Goal: Navigation & Orientation: Find specific page/section

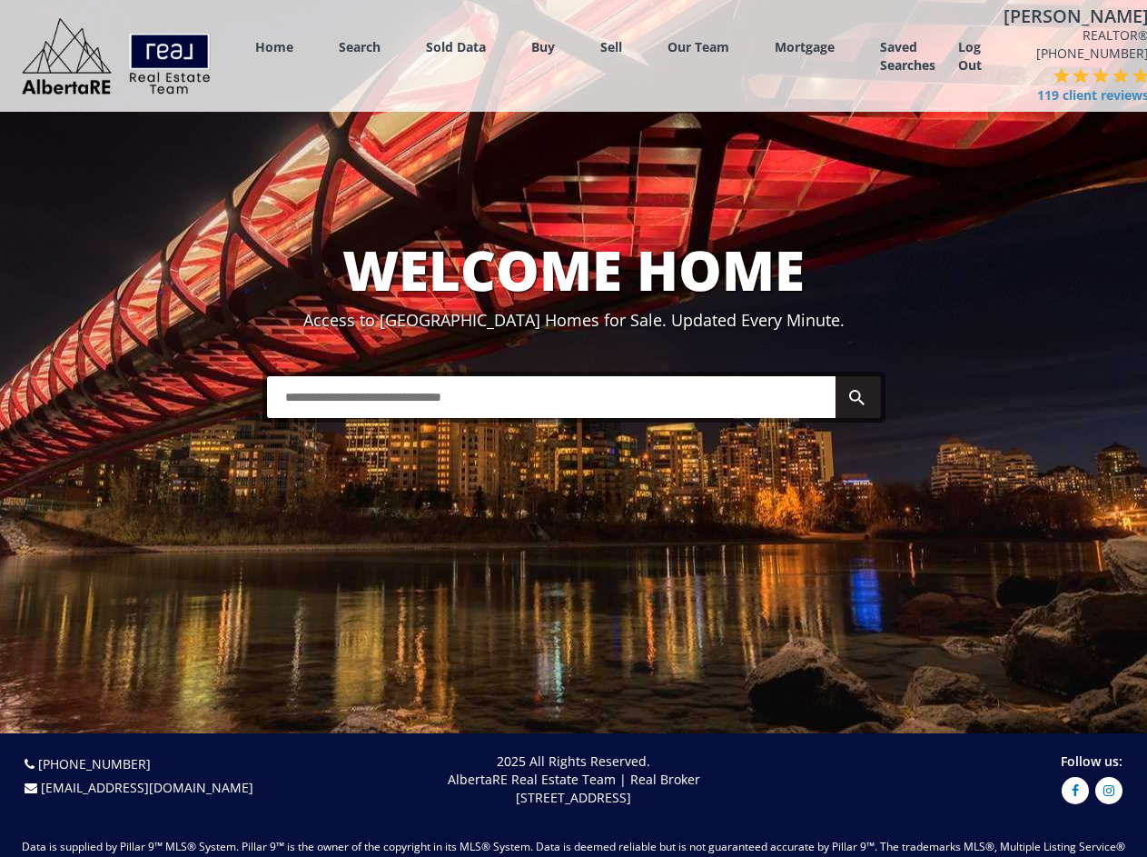
click at [360, 46] on link "Search" at bounding box center [360, 46] width 42 height 17
click at [543, 46] on link "Buy" at bounding box center [543, 46] width 24 height 17
click at [611, 46] on link "Sell" at bounding box center [612, 46] width 22 height 17
click at [699, 46] on link "Our Team" at bounding box center [699, 46] width 62 height 17
click at [970, 56] on link "Log Out" at bounding box center [970, 56] width 24 height 36
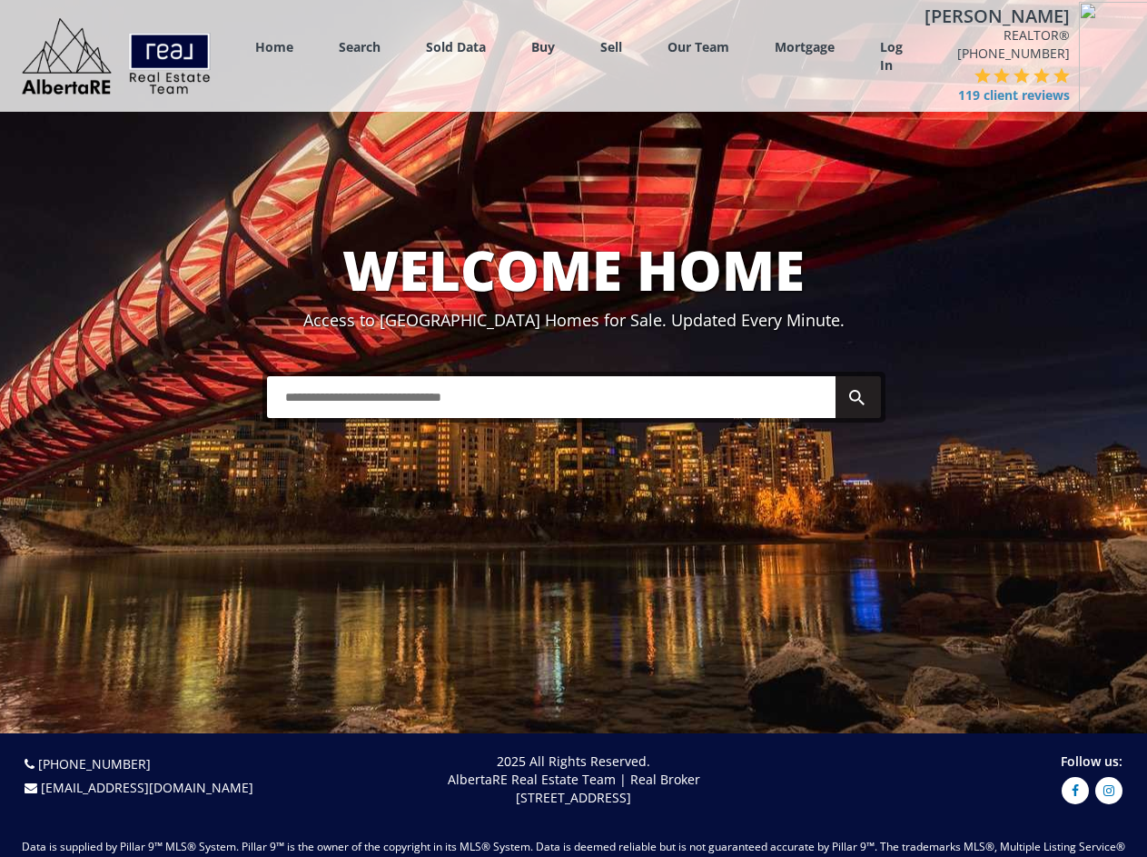
click at [1079, 86] on div at bounding box center [1133, 56] width 109 height 109
click at [1054, 75] on img at bounding box center [1062, 75] width 16 height 16
click at [1079, 75] on div at bounding box center [1133, 56] width 109 height 109
click at [1079, 75] on img at bounding box center [1133, 56] width 109 height 109
click at [1087, 75] on img at bounding box center [1133, 56] width 109 height 109
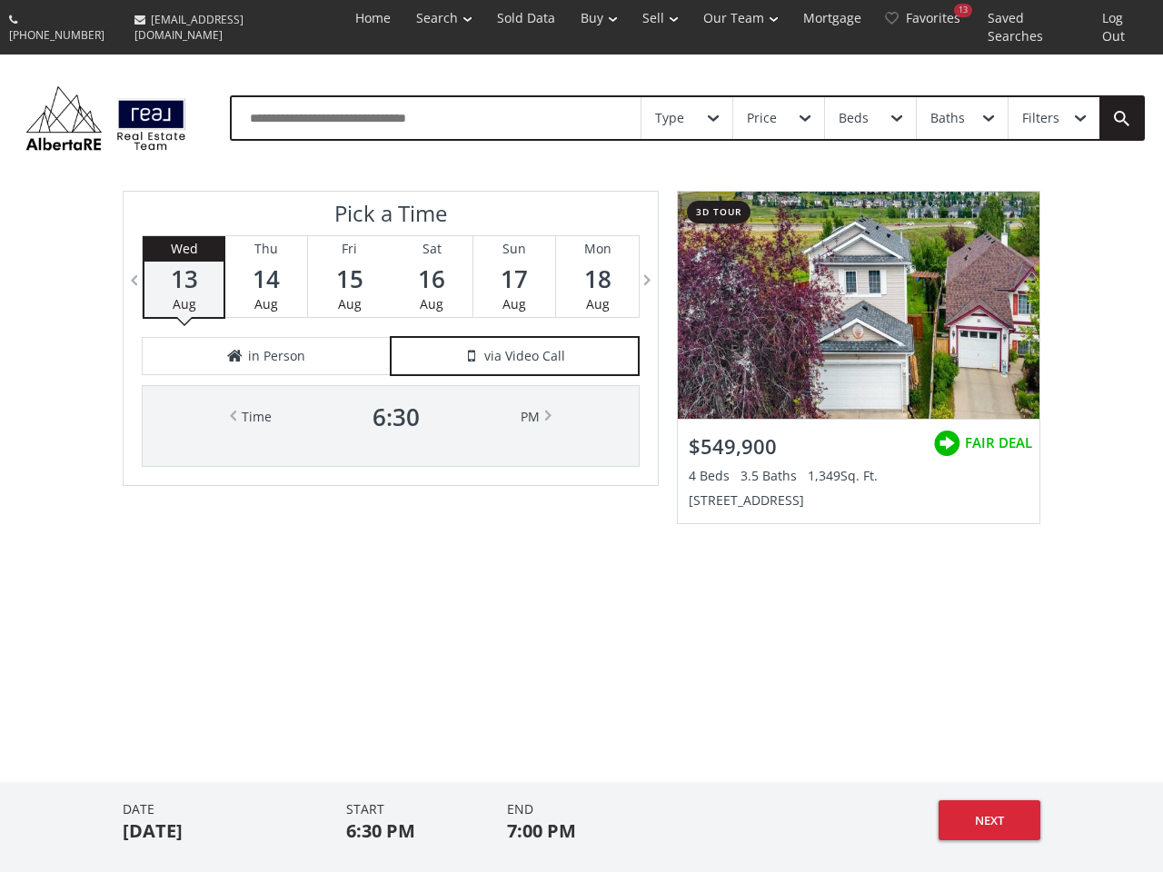
click at [422, 18] on link "Search" at bounding box center [443, 18] width 81 height 36
click at [581, 18] on link "Buy" at bounding box center [599, 18] width 62 height 36
click at [645, 18] on link "Sell" at bounding box center [660, 18] width 61 height 36
click at [730, 18] on link "Our Team" at bounding box center [740, 18] width 100 height 36
click at [1123, 18] on link "Log Out" at bounding box center [1124, 27] width 70 height 55
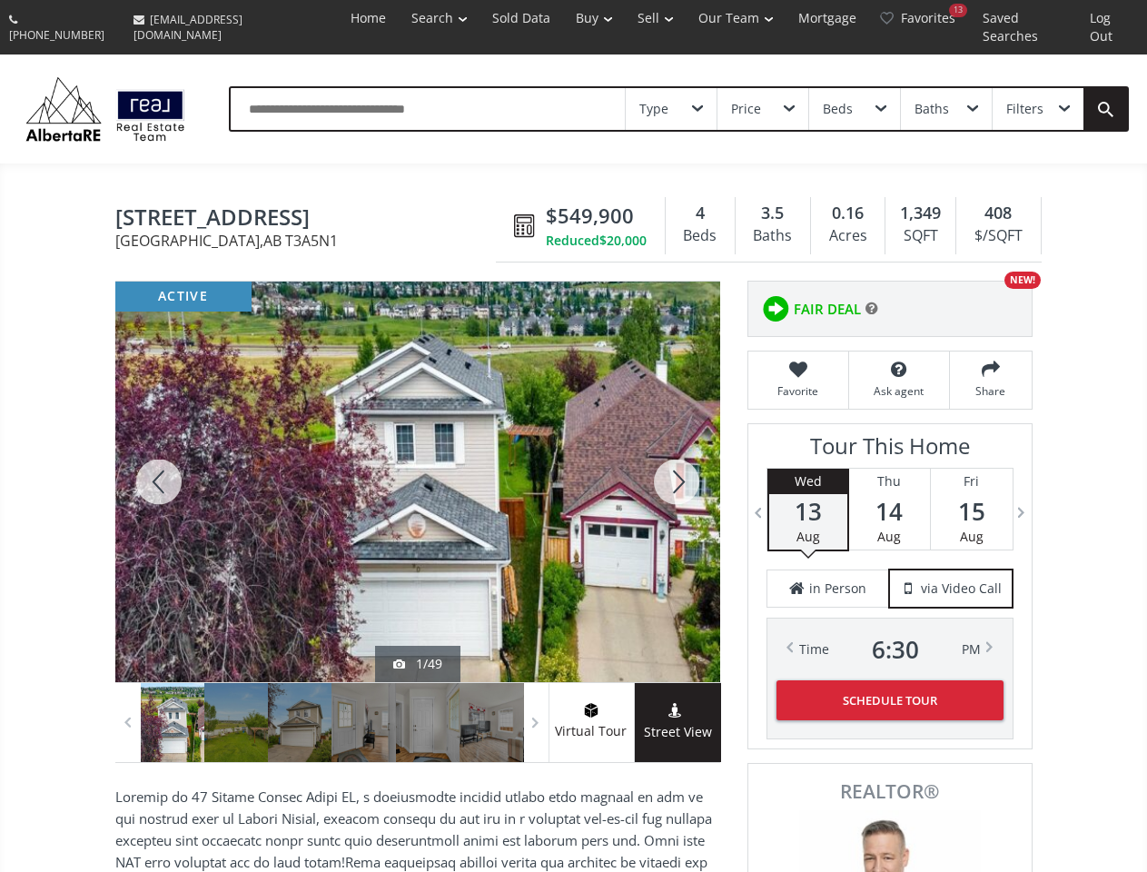
click at [406, 18] on link "Search" at bounding box center [439, 18] width 81 height 36
click at [565, 18] on link "Buy" at bounding box center [594, 18] width 62 height 36
click at [630, 18] on link "Sell" at bounding box center [655, 18] width 61 height 36
click at [714, 18] on link "Our Team" at bounding box center [736, 18] width 100 height 36
click at [1107, 18] on link "Log Out" at bounding box center [1110, 27] width 66 height 55
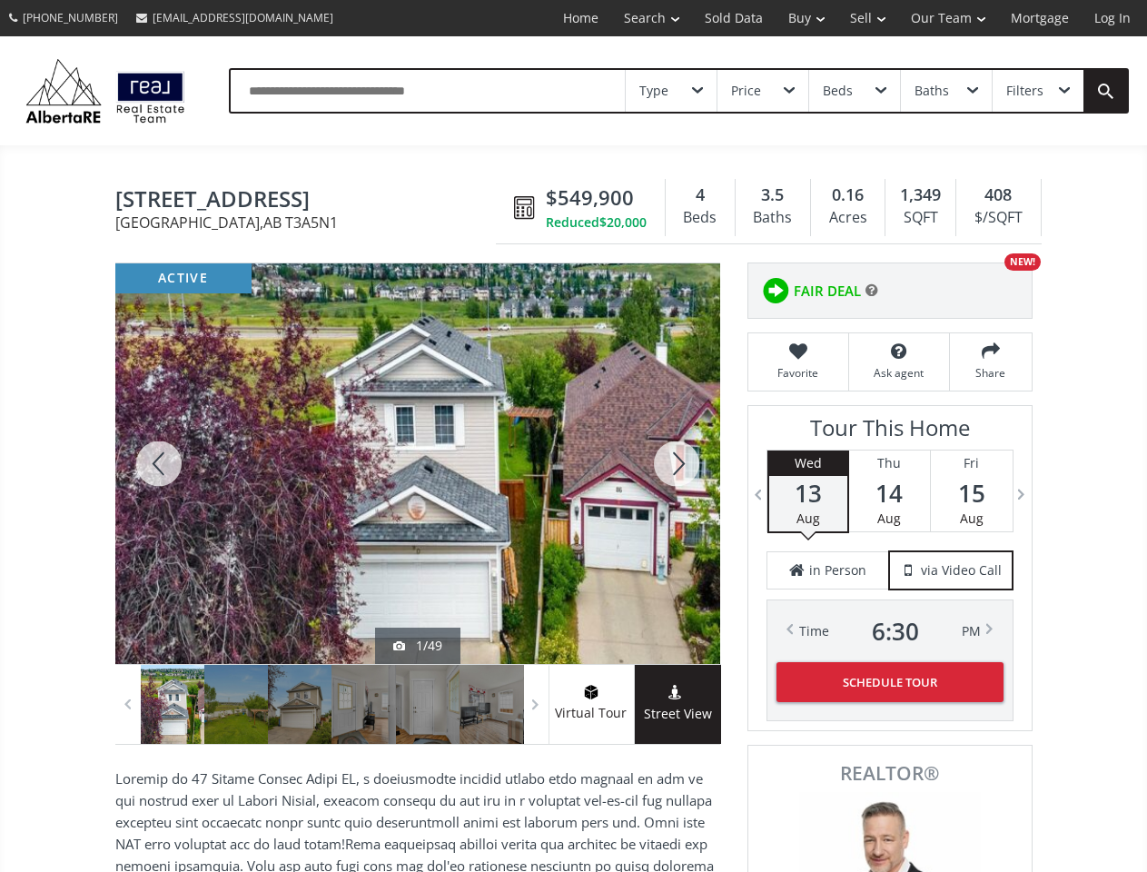
click at [671, 91] on div "Type" at bounding box center [671, 91] width 91 height 42
